Goal: Task Accomplishment & Management: Use online tool/utility

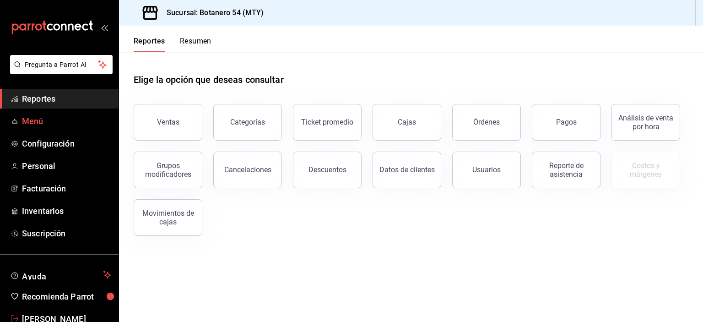
click at [47, 125] on span "Menú" at bounding box center [66, 121] width 89 height 12
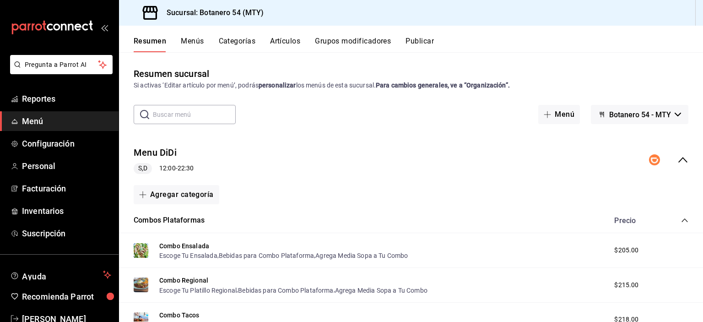
click at [677, 160] on icon "collapse-menu-row" at bounding box center [682, 159] width 11 height 11
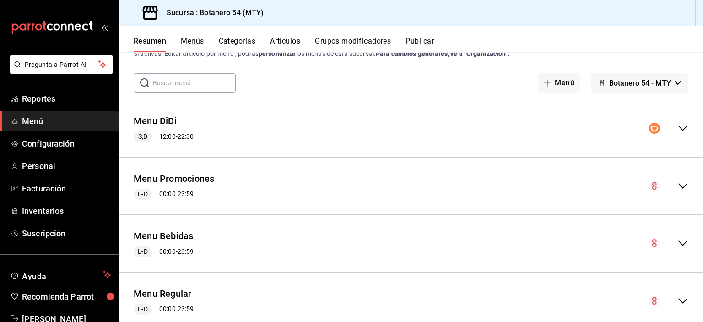
scroll to position [58, 0]
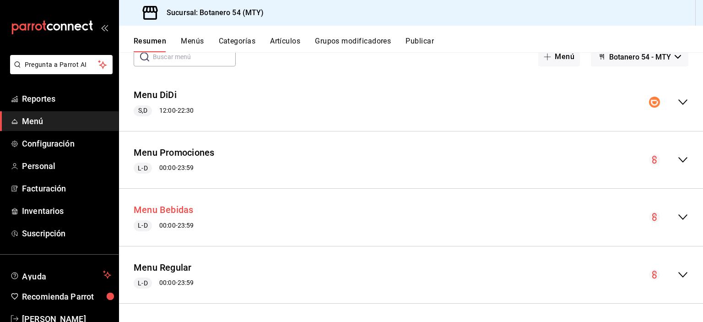
click at [177, 215] on button "Menu Bebidas" at bounding box center [164, 209] width 60 height 13
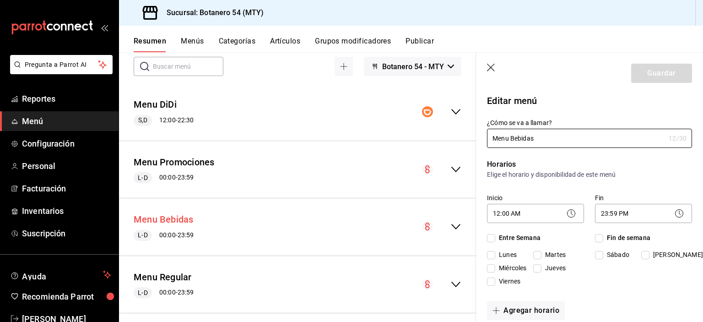
checkbox input "true"
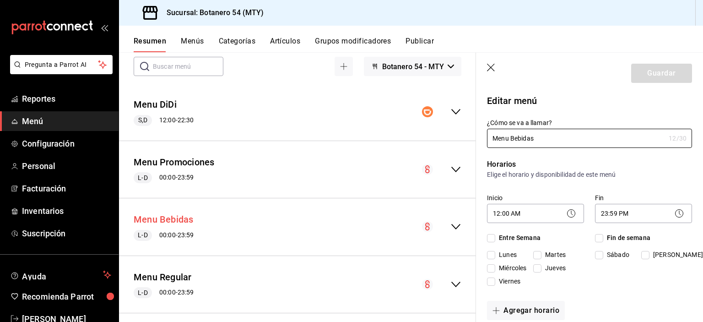
checkbox input "true"
click at [450, 231] on icon "collapse-menu-row" at bounding box center [455, 226] width 11 height 11
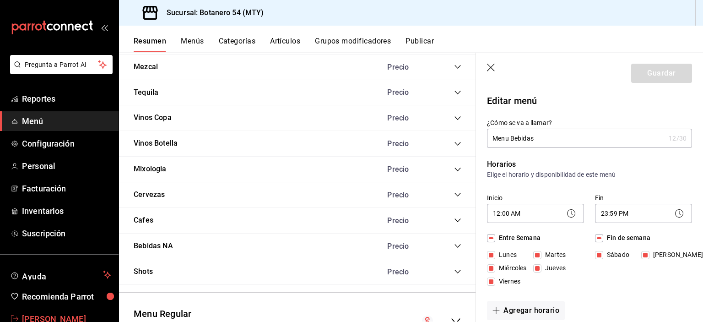
scroll to position [1432, 0]
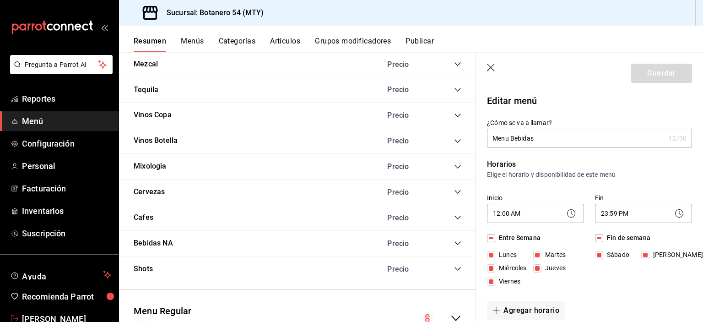
click at [454, 116] on icon "collapse-category-row" at bounding box center [457, 115] width 7 height 7
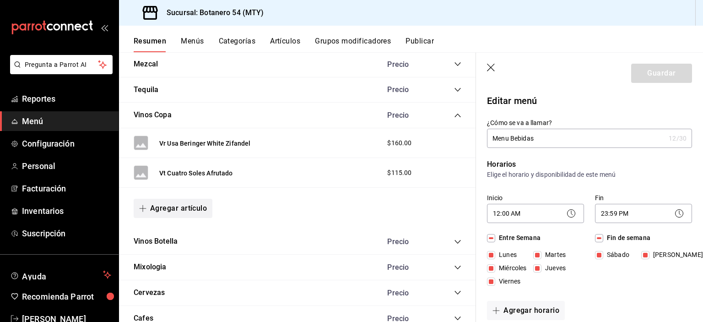
click at [183, 211] on button "Agregar artículo" at bounding box center [173, 208] width 79 height 19
click at [174, 259] on li "Artículo nuevo" at bounding box center [170, 256] width 72 height 22
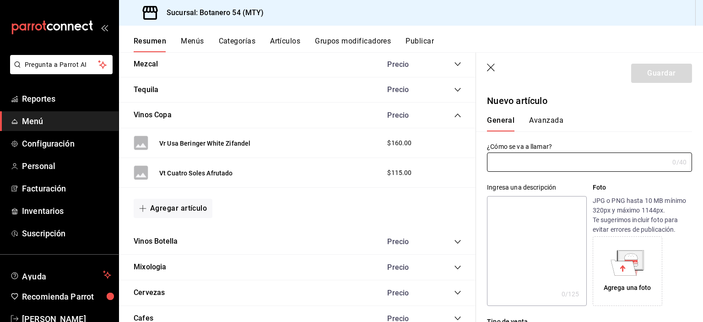
type input "AR-1755904689679"
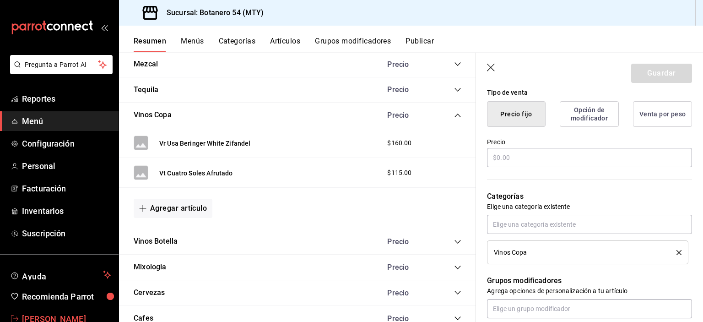
scroll to position [229, 0]
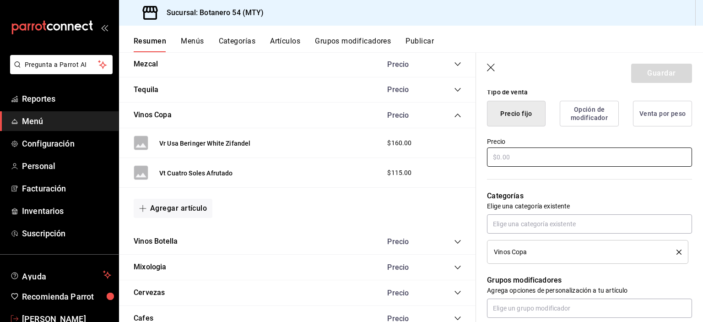
type input "Vt Casa Madero 3V"
click at [535, 159] on input "text" at bounding box center [589, 156] width 205 height 19
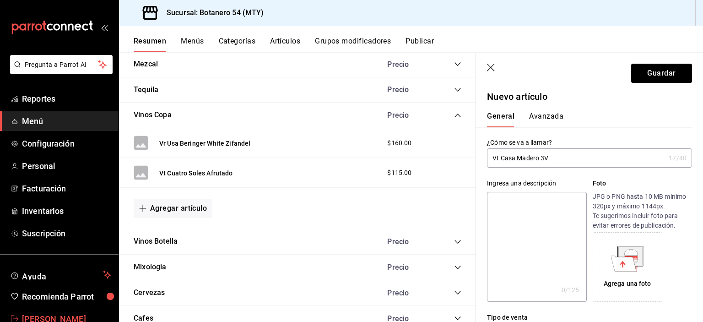
scroll to position [0, 0]
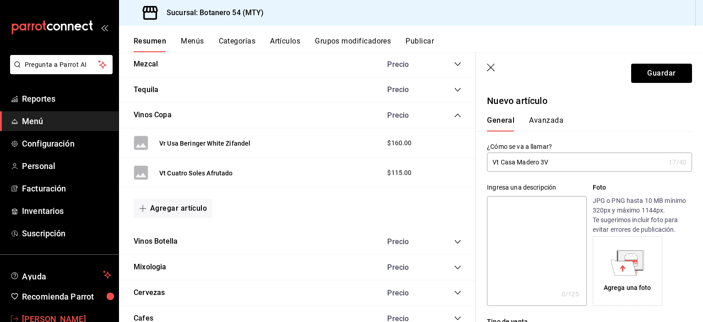
type input "$220.00"
click at [661, 77] on button "Guardar" at bounding box center [661, 73] width 61 height 19
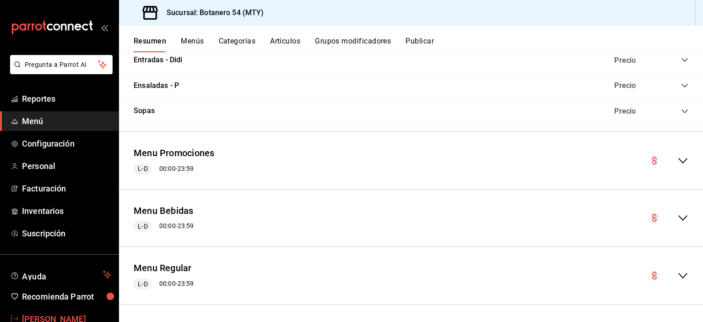
scroll to position [23, 0]
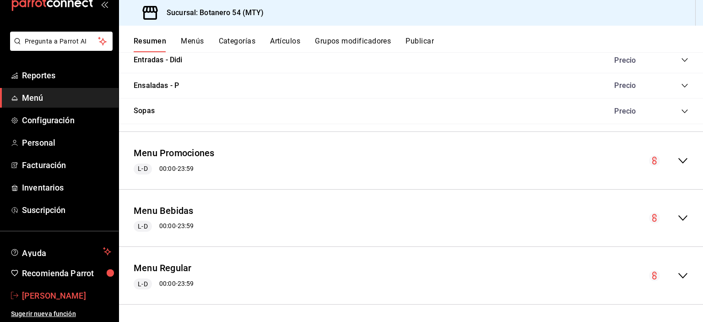
click at [53, 303] on link "[PERSON_NAME]" at bounding box center [59, 295] width 118 height 20
